Goal: Subscribe to service/newsletter

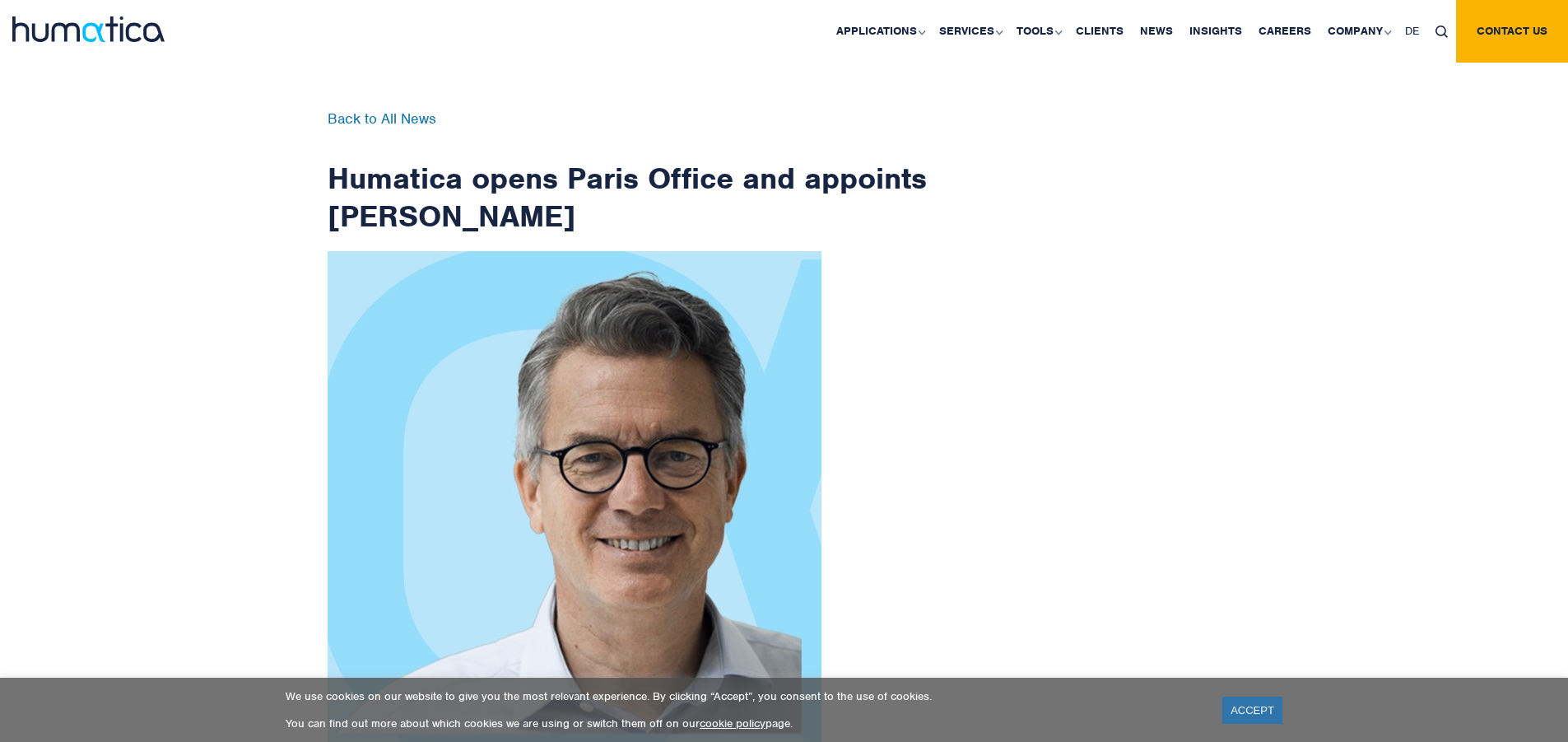
scroll to position [2626, 0]
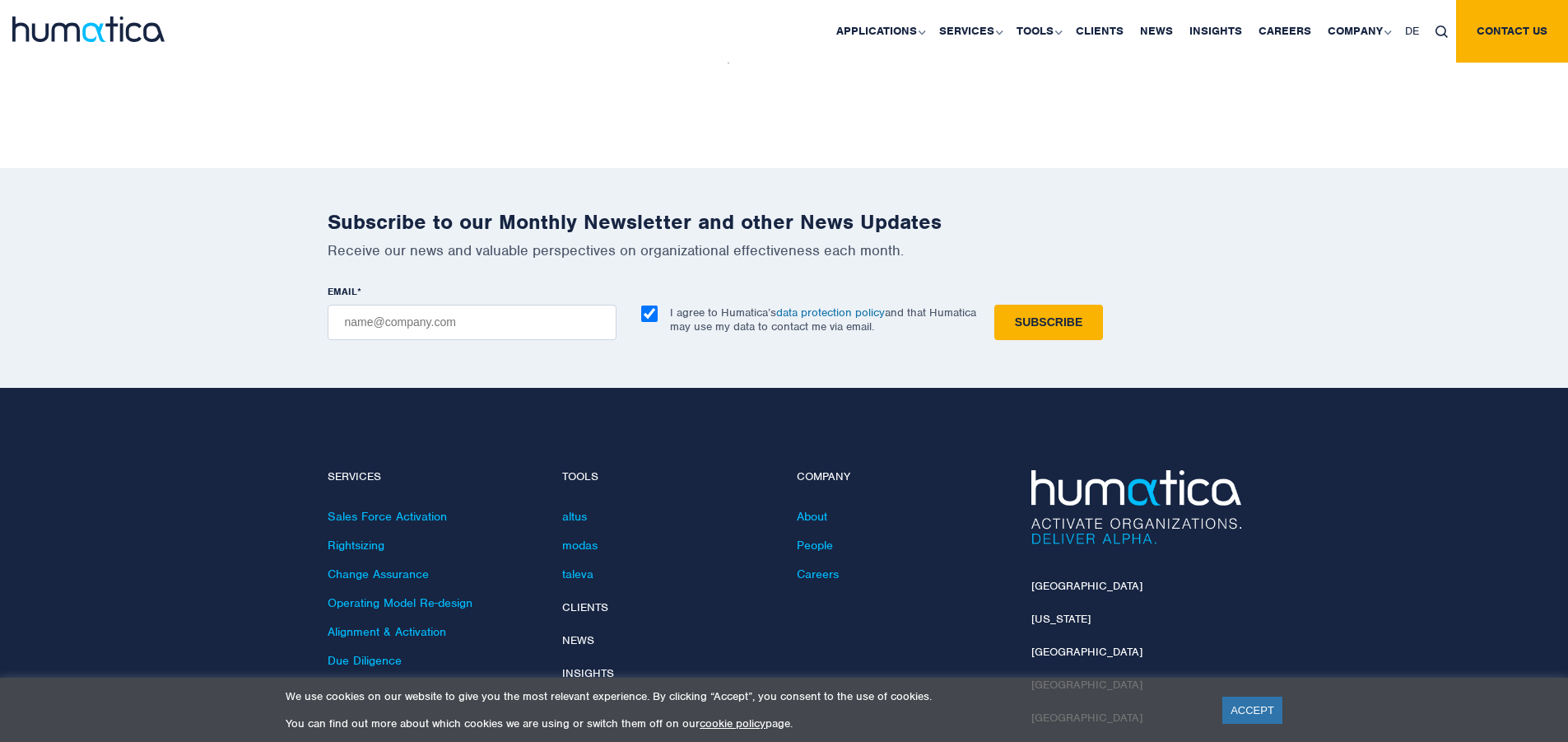
checkbox input "true"
type input "[EMAIL_ADDRESS][DOMAIN_NAME]"
click at [994, 304] on input "Subscribe" at bounding box center [1048, 322] width 109 height 36
